Goal: Task Accomplishment & Management: Use online tool/utility

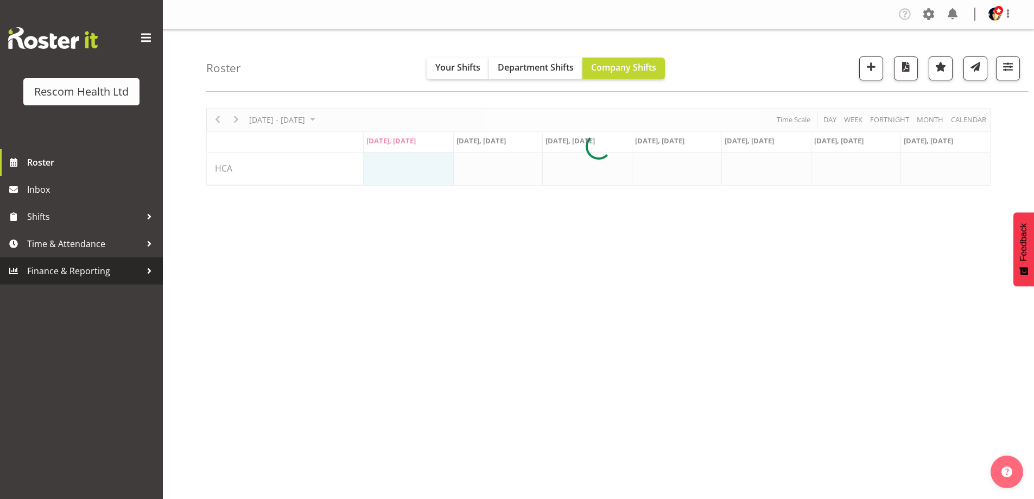
click at [69, 271] on span "Finance & Reporting" at bounding box center [84, 271] width 114 height 16
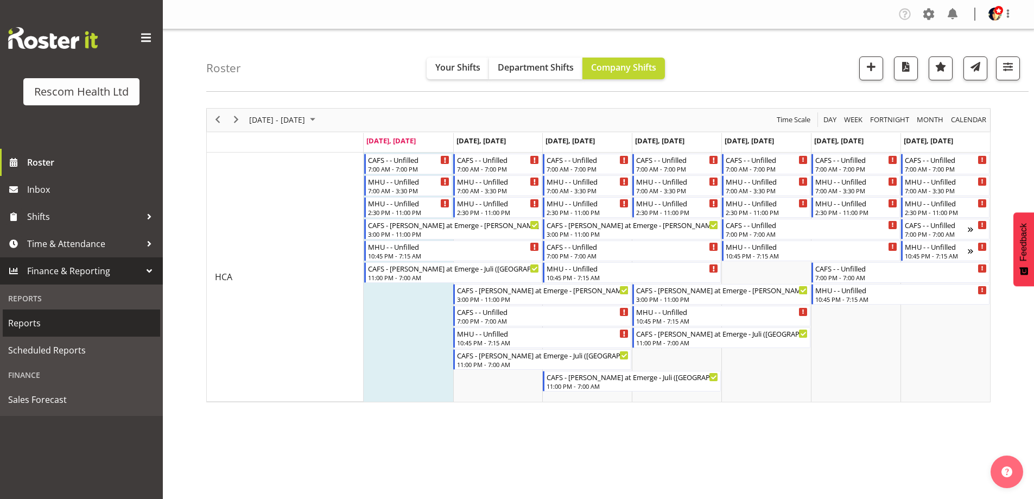
click at [37, 321] on span "Reports" at bounding box center [81, 323] width 147 height 16
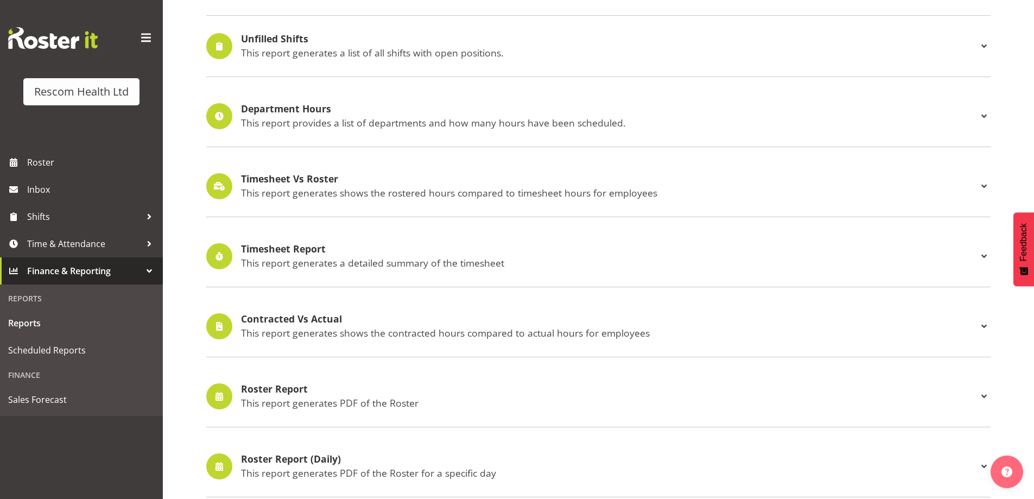
scroll to position [217, 0]
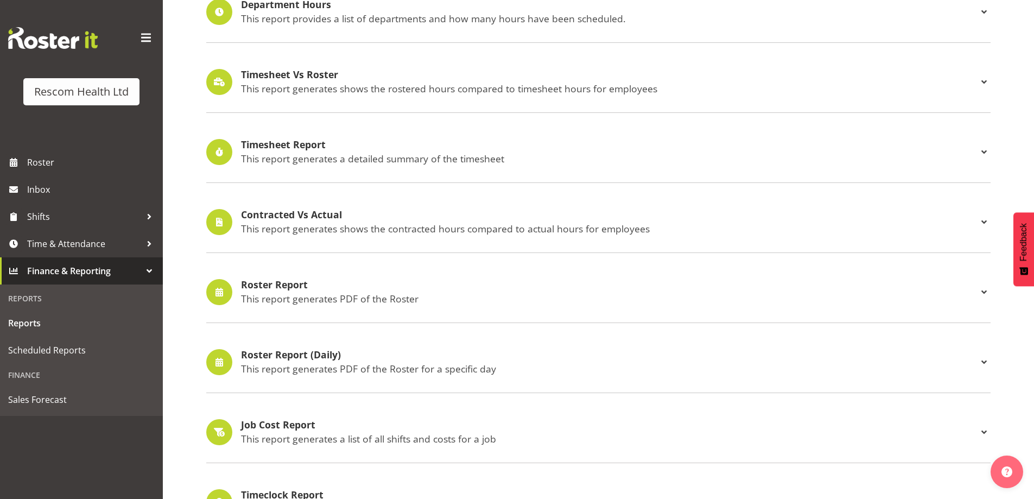
click at [279, 282] on h4 "Roster Report" at bounding box center [609, 284] width 736 height 11
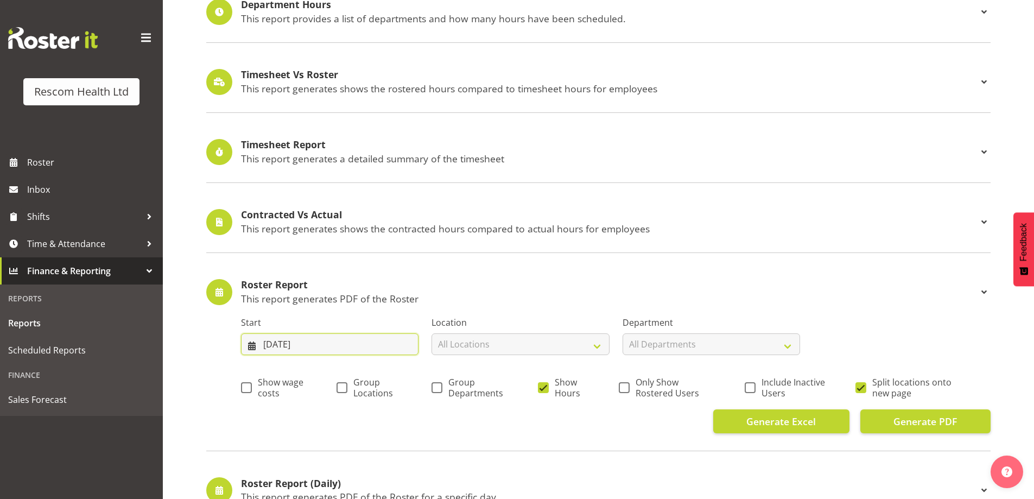
click at [298, 342] on input "22/09/2025" at bounding box center [329, 344] width 177 height 22
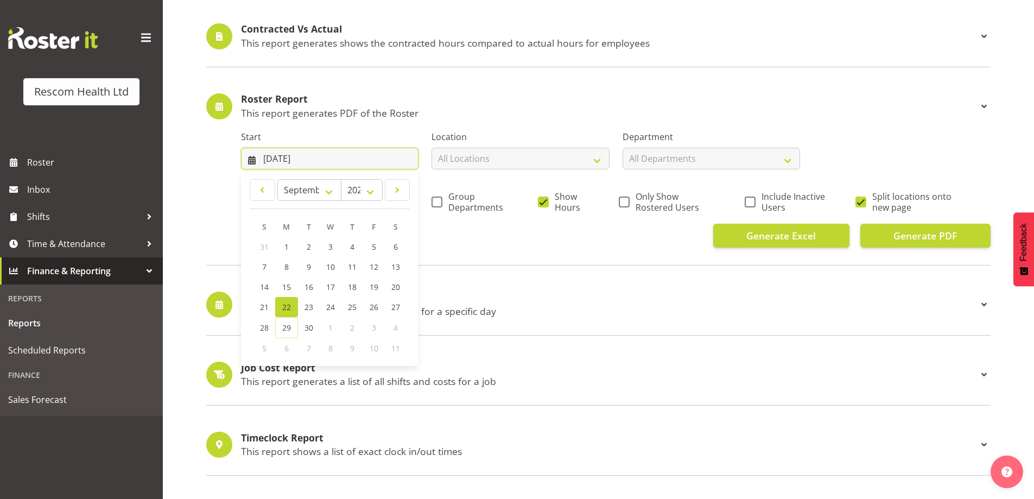
scroll to position [434, 0]
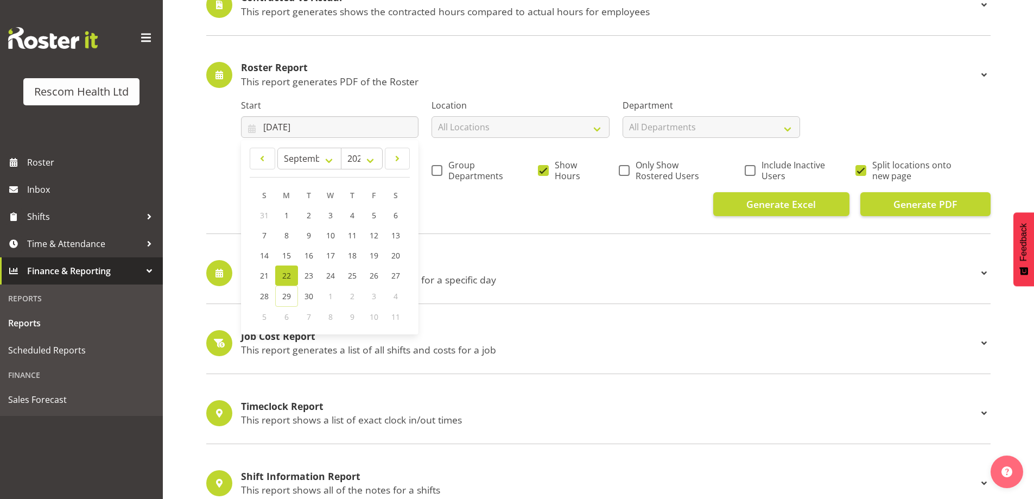
click at [290, 271] on span "22" at bounding box center [286, 275] width 9 height 10
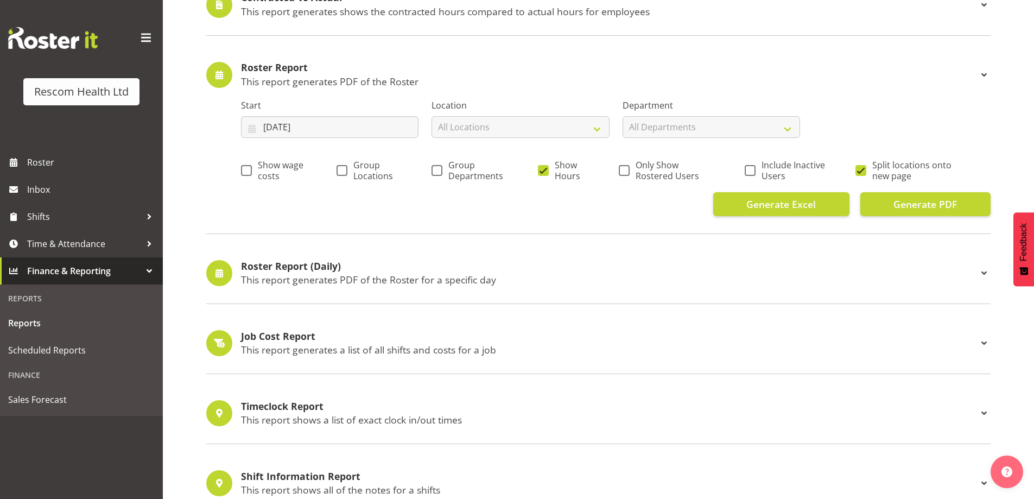
drag, startPoint x: 338, startPoint y: 168, endPoint x: 408, endPoint y: 166, distance: 69.5
click at [340, 168] on span at bounding box center [341, 170] width 11 height 11
click at [340, 168] on input "Group Locations" at bounding box center [339, 170] width 7 height 7
checkbox input "true"
click at [447, 169] on label "Group Departments" at bounding box center [469, 171] width 76 height 22
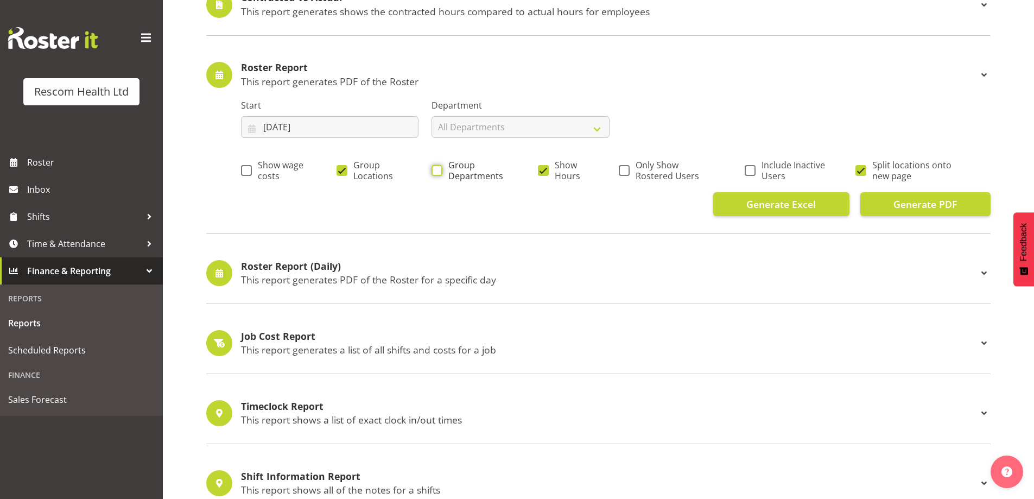
click at [439, 169] on input "Group Departments" at bounding box center [434, 170] width 7 height 7
checkbox input "true"
drag, startPoint x: 544, startPoint y: 166, endPoint x: 605, endPoint y: 175, distance: 61.9
click at [549, 166] on label "Show Hours" at bounding box center [563, 171] width 50 height 22
click at [545, 167] on input "Show Hours" at bounding box center [541, 170] width 7 height 7
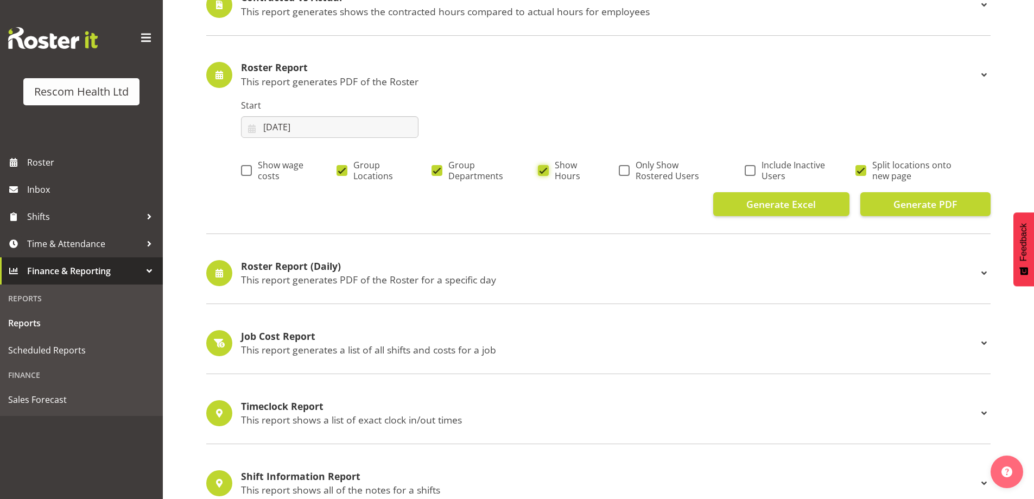
checkbox input "false"
drag, startPoint x: 621, startPoint y: 168, endPoint x: 679, endPoint y: 167, distance: 58.1
click at [629, 168] on label "Only Show Rostered Users" at bounding box center [667, 171] width 96 height 22
click at [626, 168] on input "Only Show Rostered Users" at bounding box center [622, 170] width 7 height 7
checkbox input "true"
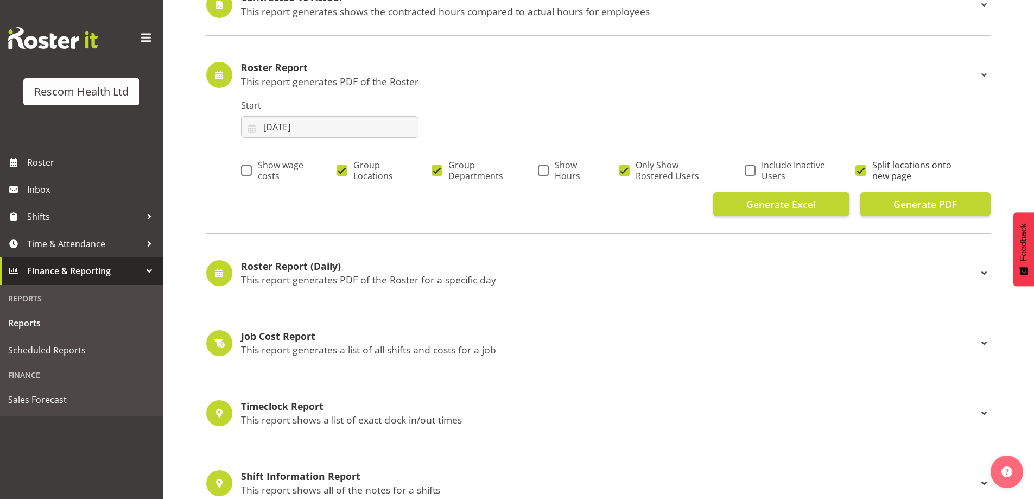
click at [865, 172] on span at bounding box center [860, 170] width 11 height 11
click at [862, 172] on input "Split locations onto new page" at bounding box center [858, 170] width 7 height 7
checkbox input "false"
click at [914, 209] on span "Generate PDF" at bounding box center [924, 204] width 63 height 14
click at [53, 164] on span "Roster" at bounding box center [92, 162] width 130 height 16
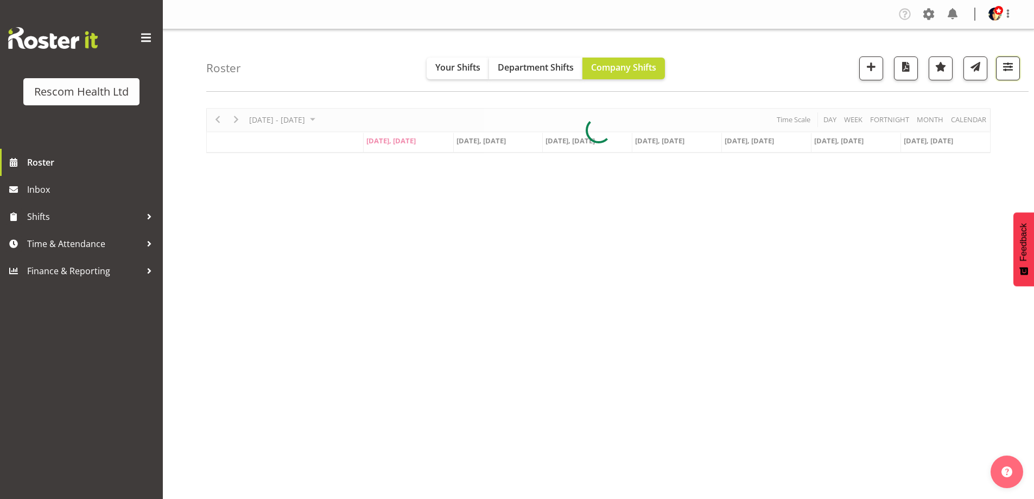
click at [1003, 66] on span "button" at bounding box center [1008, 67] width 14 height 14
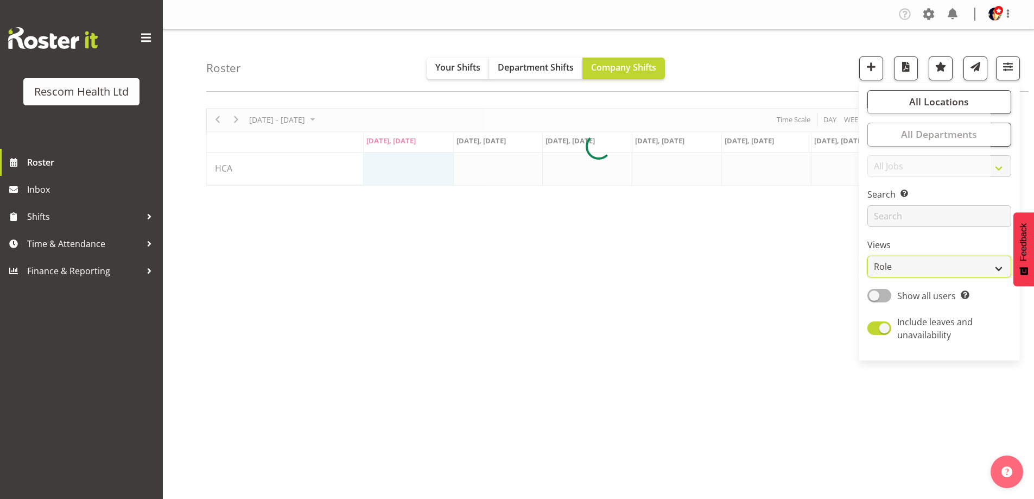
click at [922, 270] on select "Staff Role Shift - Horizontal Shift - Vertical Staff - Location" at bounding box center [939, 267] width 144 height 22
select select "staff"
click at [868, 256] on select "Staff Role Shift - Horizontal Shift - Vertical Staff - Location" at bounding box center [939, 267] width 144 height 22
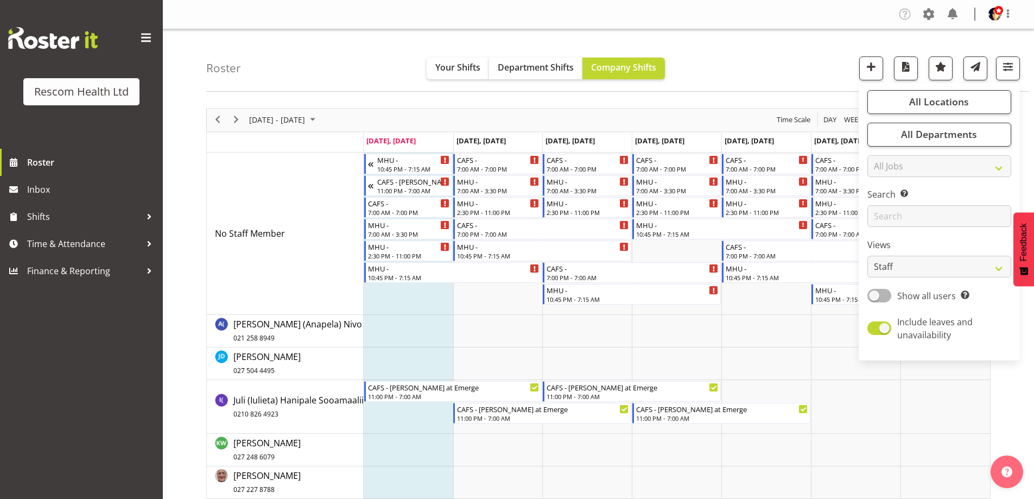
click at [792, 63] on div "Roster Your Shifts Department Shifts Company Shifts All Locations Clear CAFS Co…" at bounding box center [617, 60] width 822 height 62
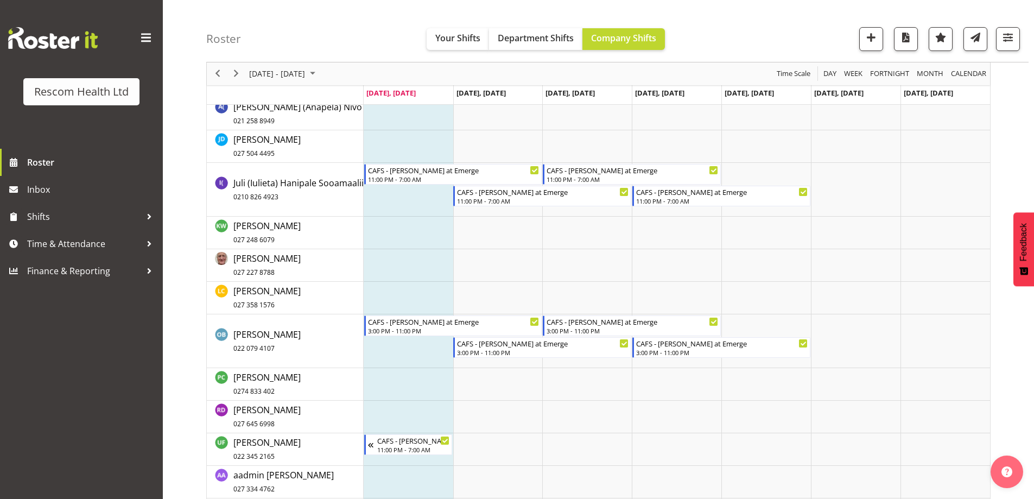
scroll to position [163, 0]
